Goal: Transaction & Acquisition: Book appointment/travel/reservation

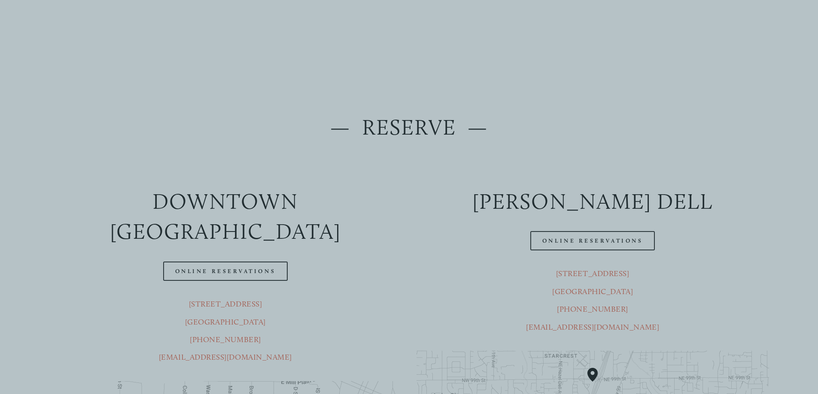
scroll to position [129, 0]
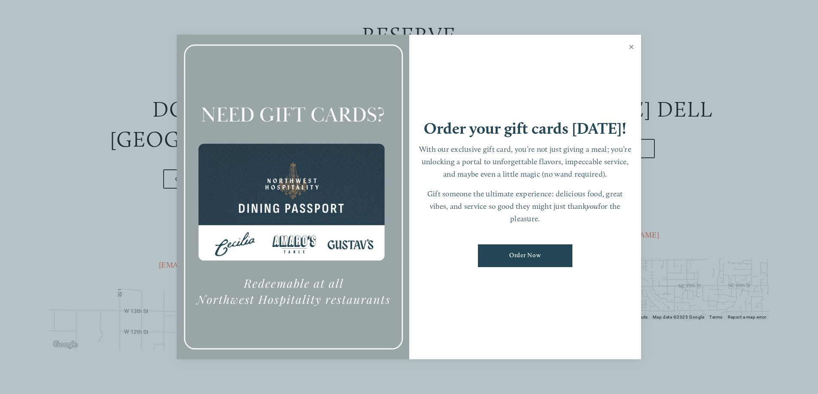
click at [630, 44] on link "Close" at bounding box center [631, 48] width 17 height 24
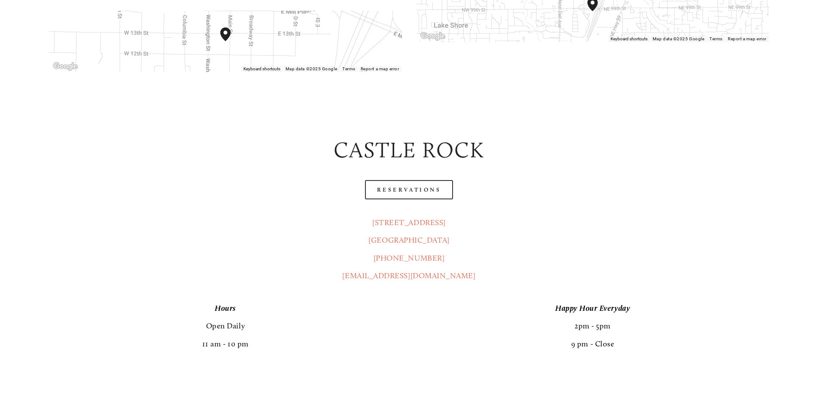
scroll to position [429, 0]
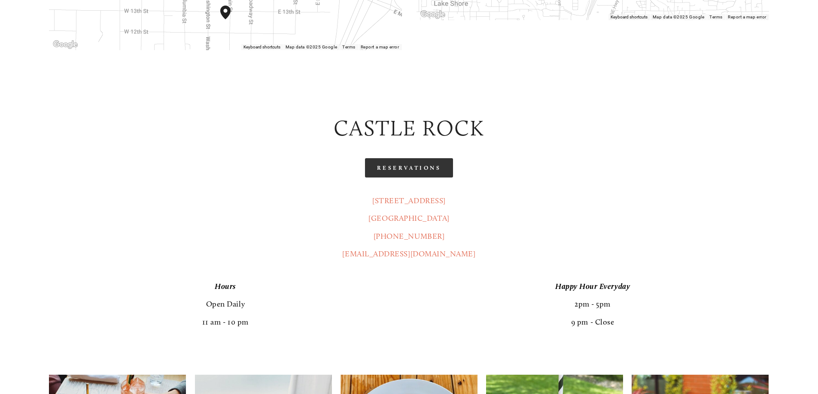
click at [408, 158] on link "Reservations" at bounding box center [409, 167] width 88 height 19
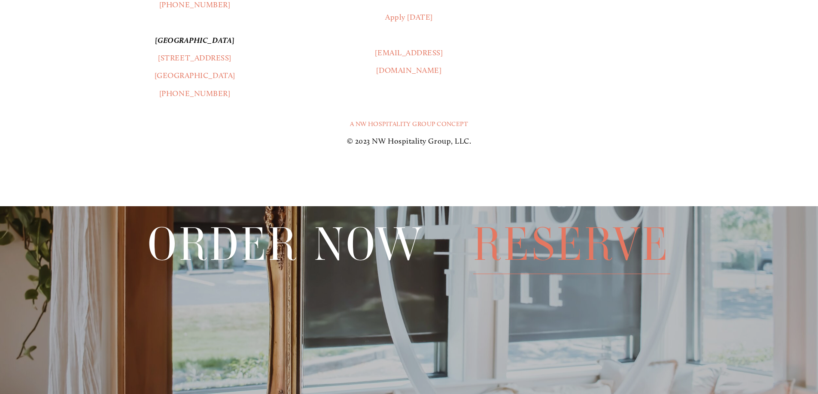
scroll to position [1411, 0]
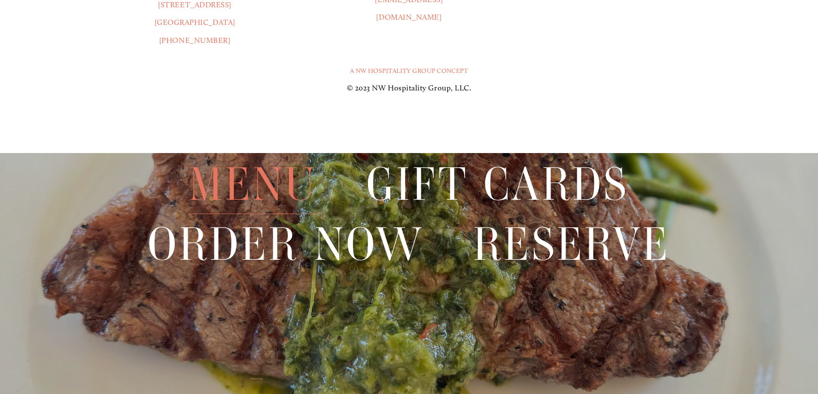
click at [265, 183] on span "Menu" at bounding box center [253, 184] width 128 height 59
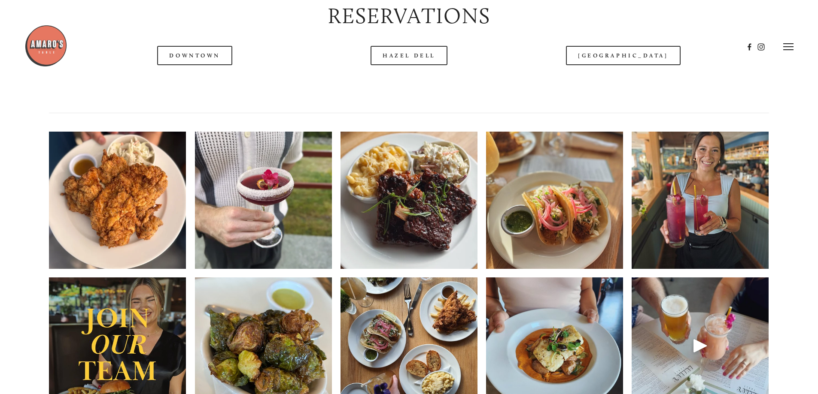
scroll to position [1138, 0]
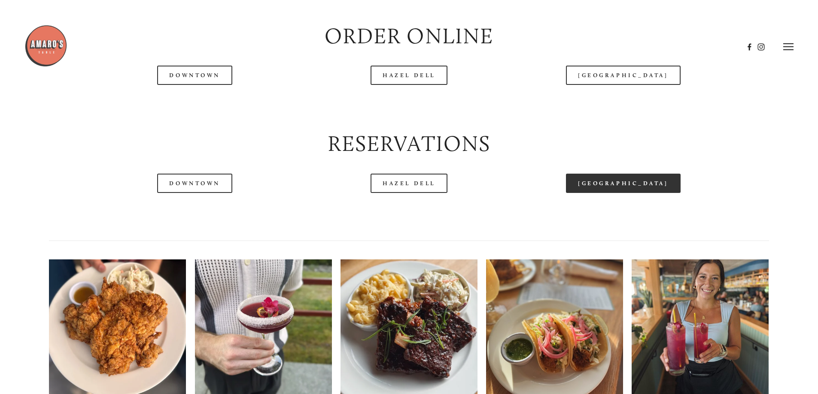
click at [622, 193] on link "[GEOGRAPHIC_DATA]" at bounding box center [623, 183] width 114 height 19
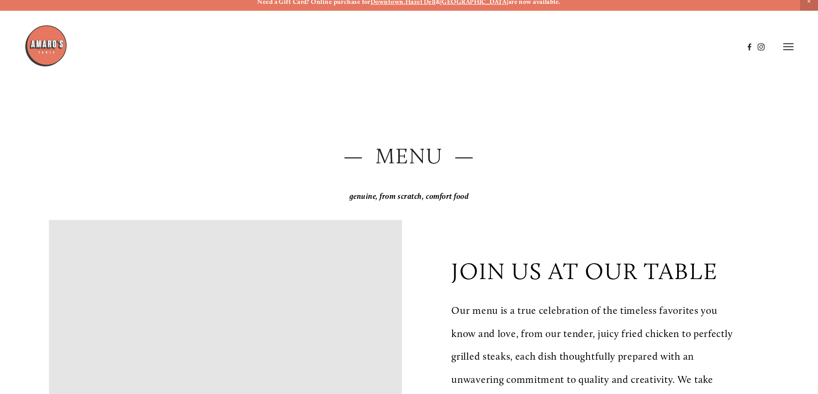
scroll to position [0, 0]
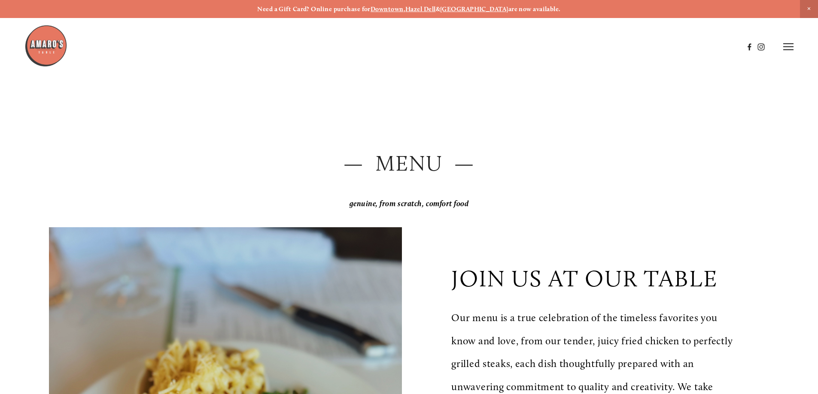
click at [421, 157] on h2 "— Menu —" at bounding box center [408, 164] width 719 height 30
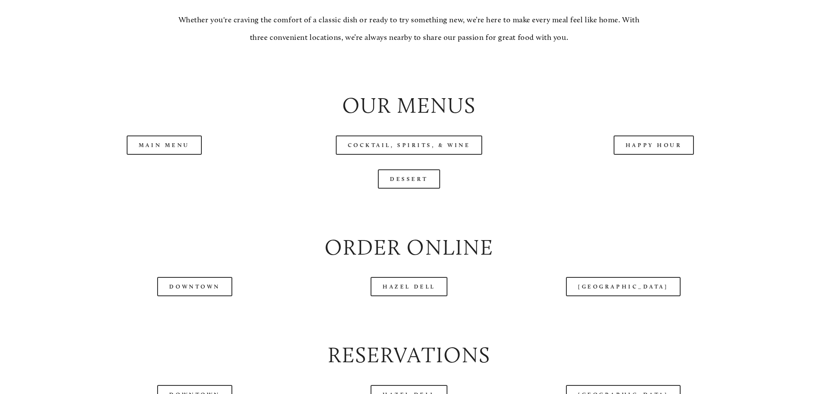
scroll to position [944, 0]
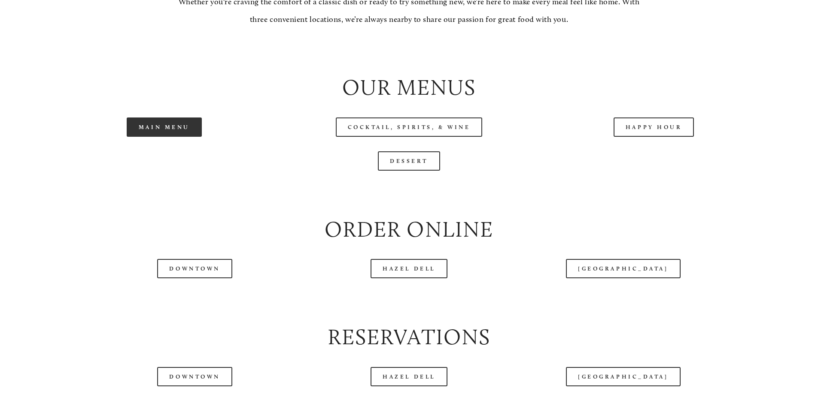
click at [147, 137] on link "Main Menu" at bounding box center [164, 127] width 75 height 19
